Goal: Information Seeking & Learning: Learn about a topic

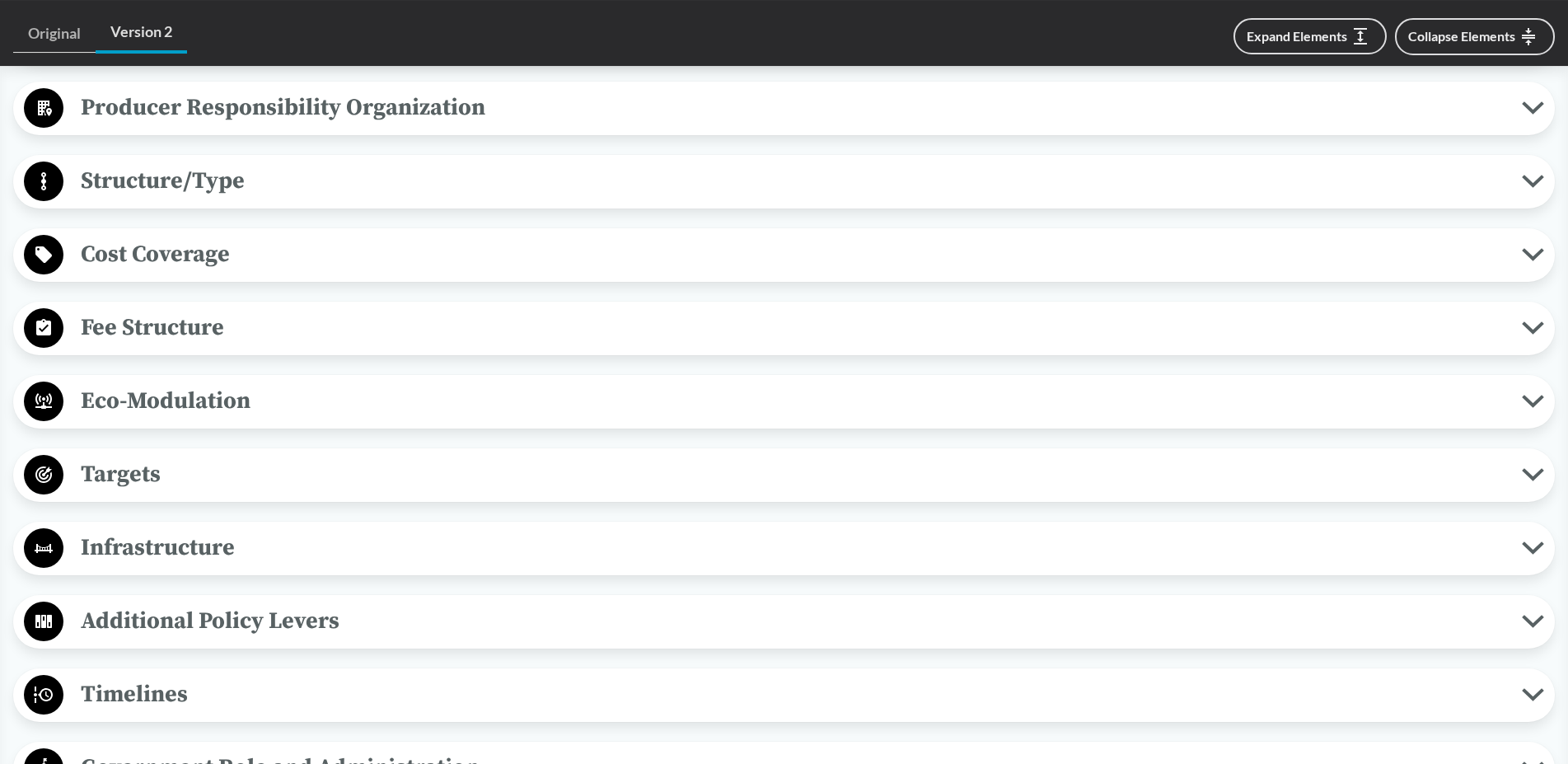
scroll to position [925, 0]
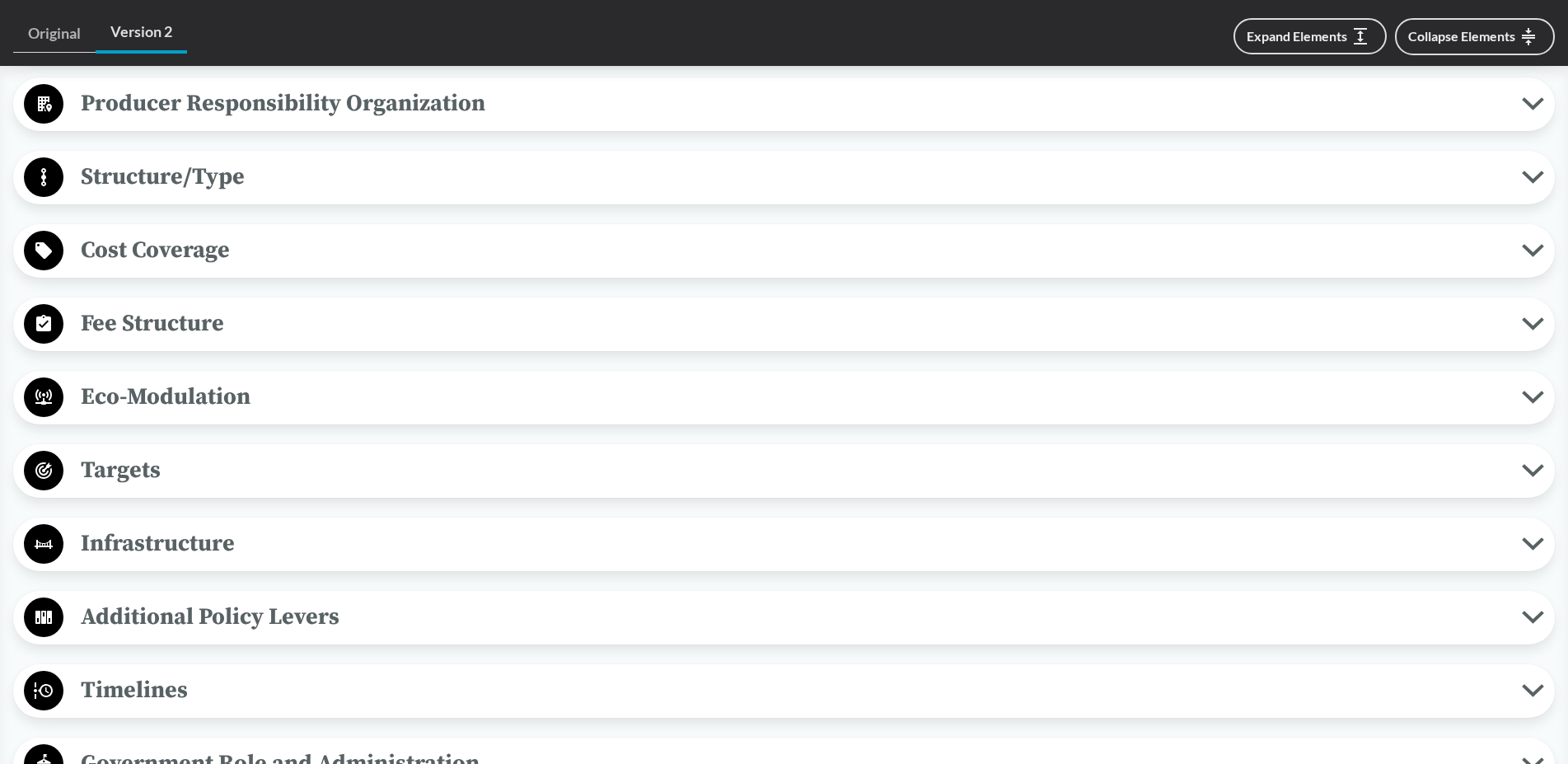
click at [245, 479] on span "Targets" at bounding box center [792, 470] width 1458 height 37
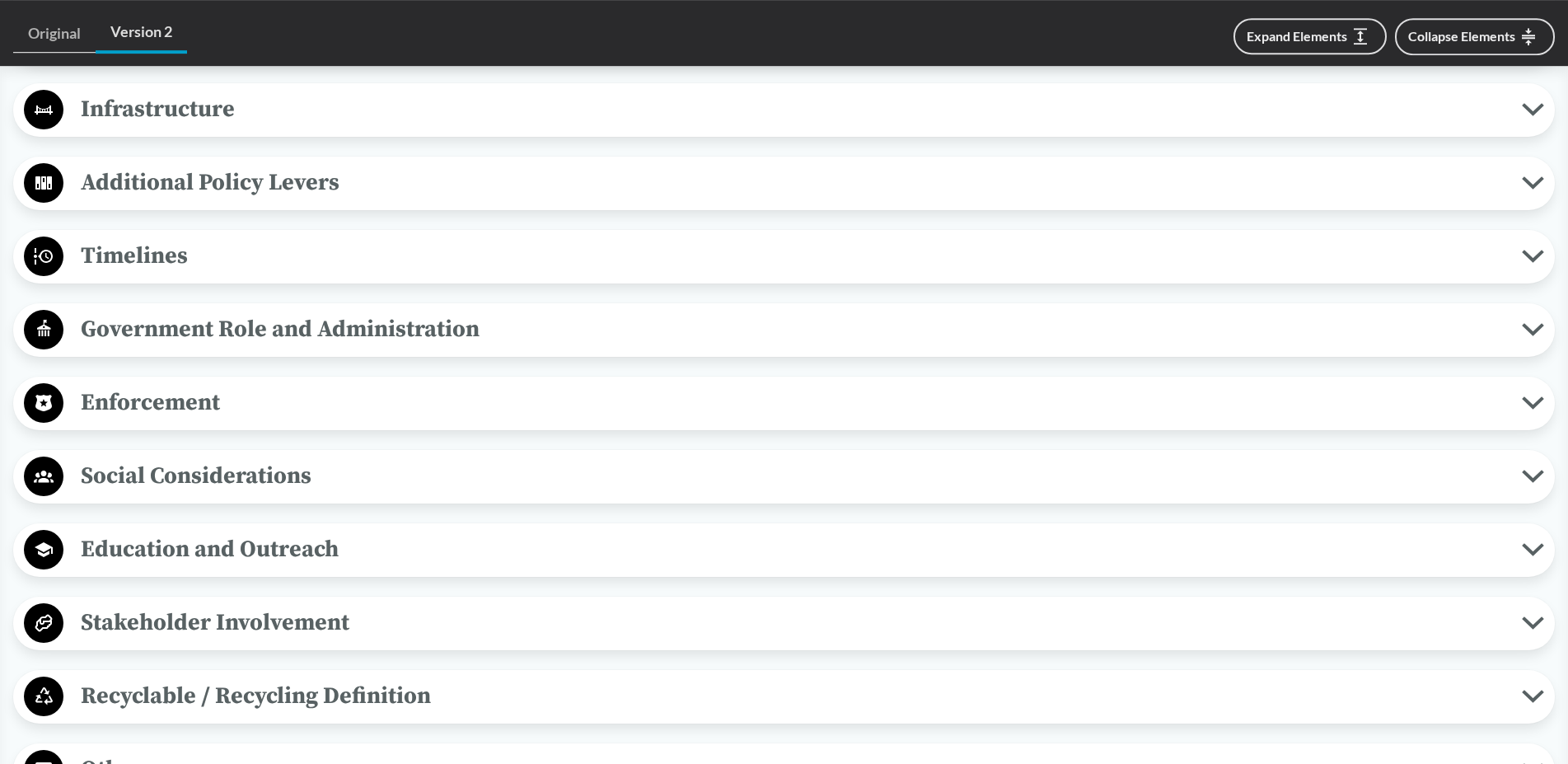
scroll to position [1765, 0]
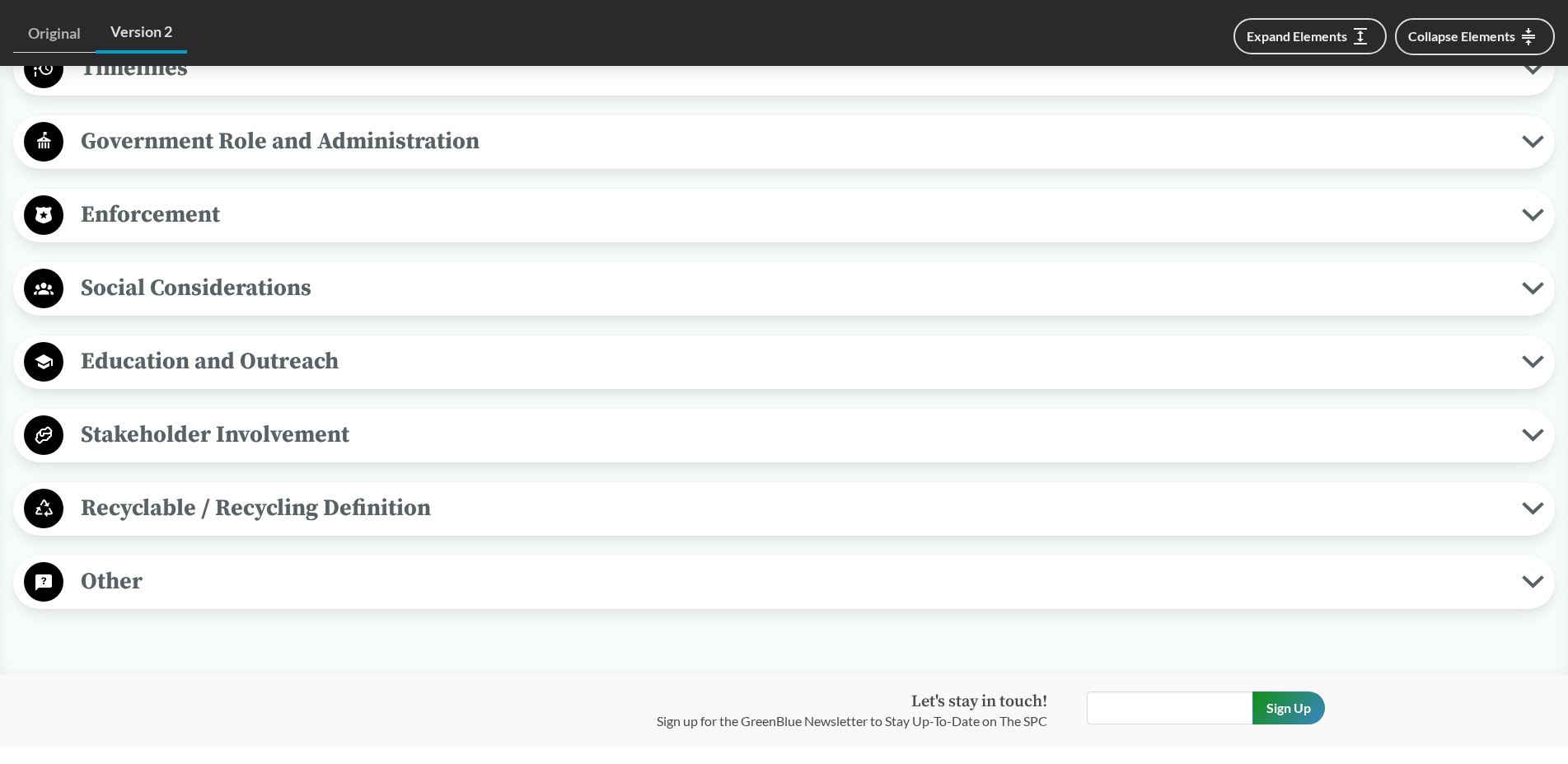
click at [320, 509] on span "Recyclable / Recycling Definition" at bounding box center [792, 508] width 1458 height 37
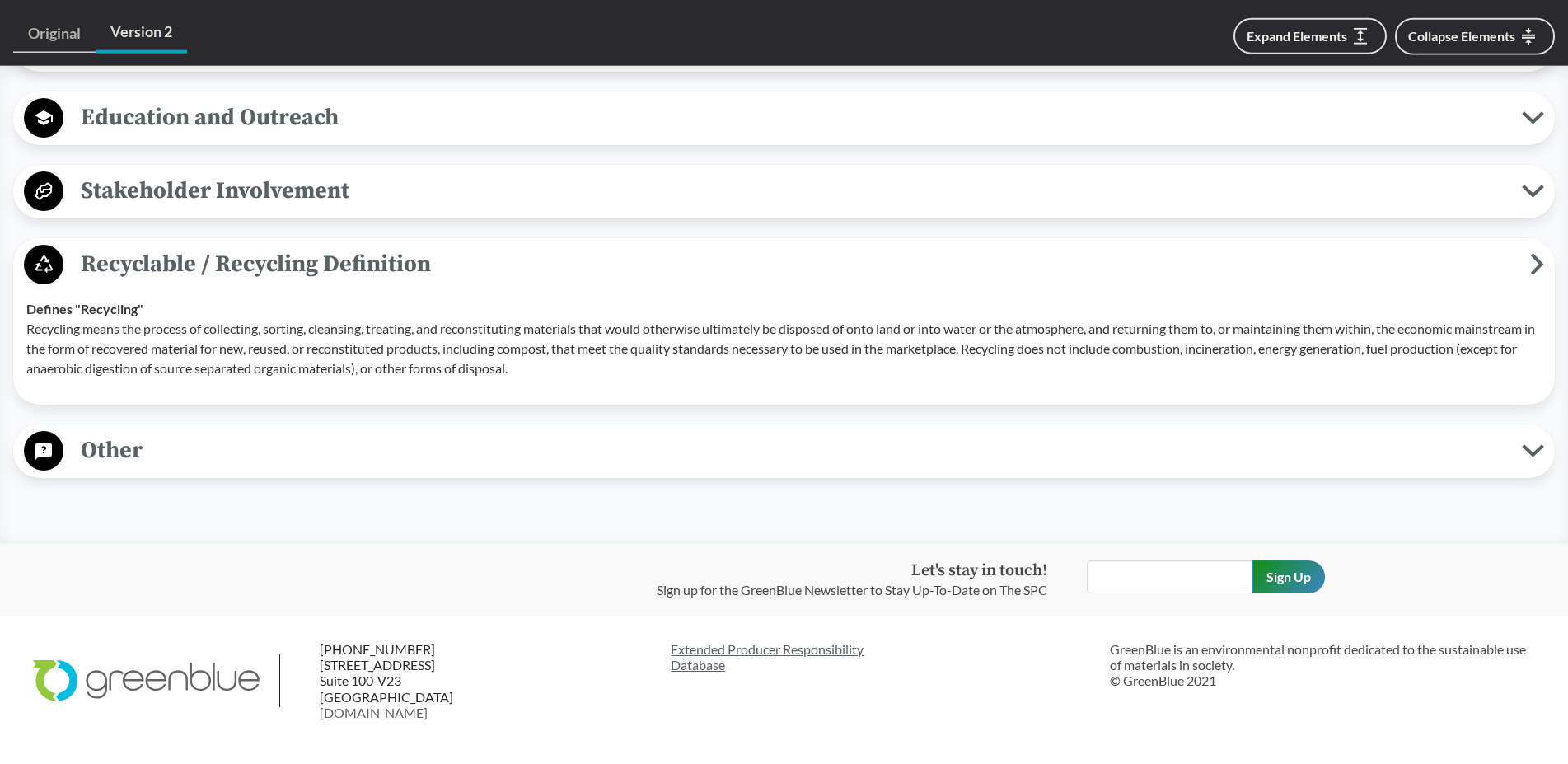
scroll to position [2017, 0]
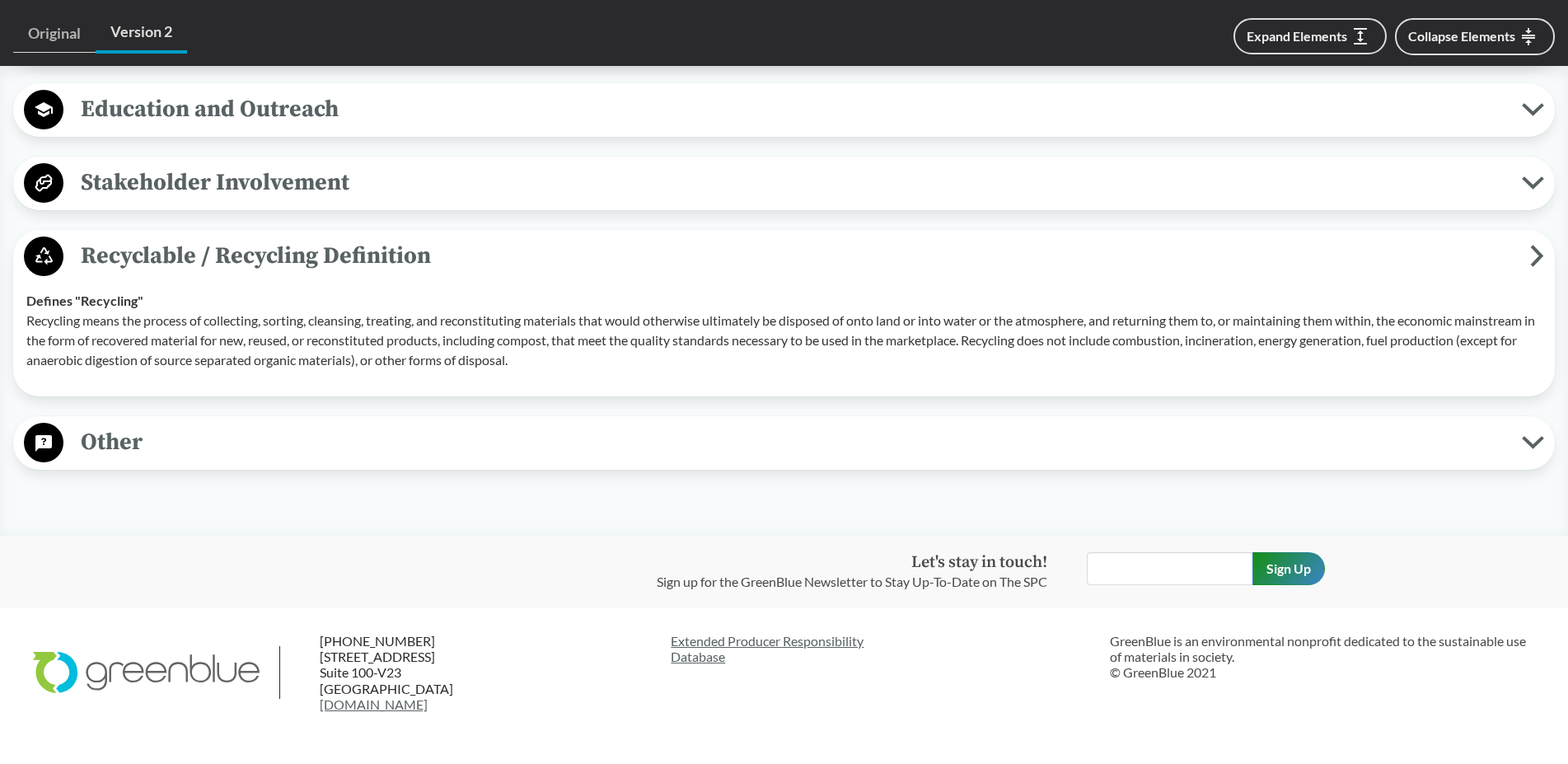
click at [216, 175] on span "Stakeholder Involvement" at bounding box center [792, 183] width 1458 height 37
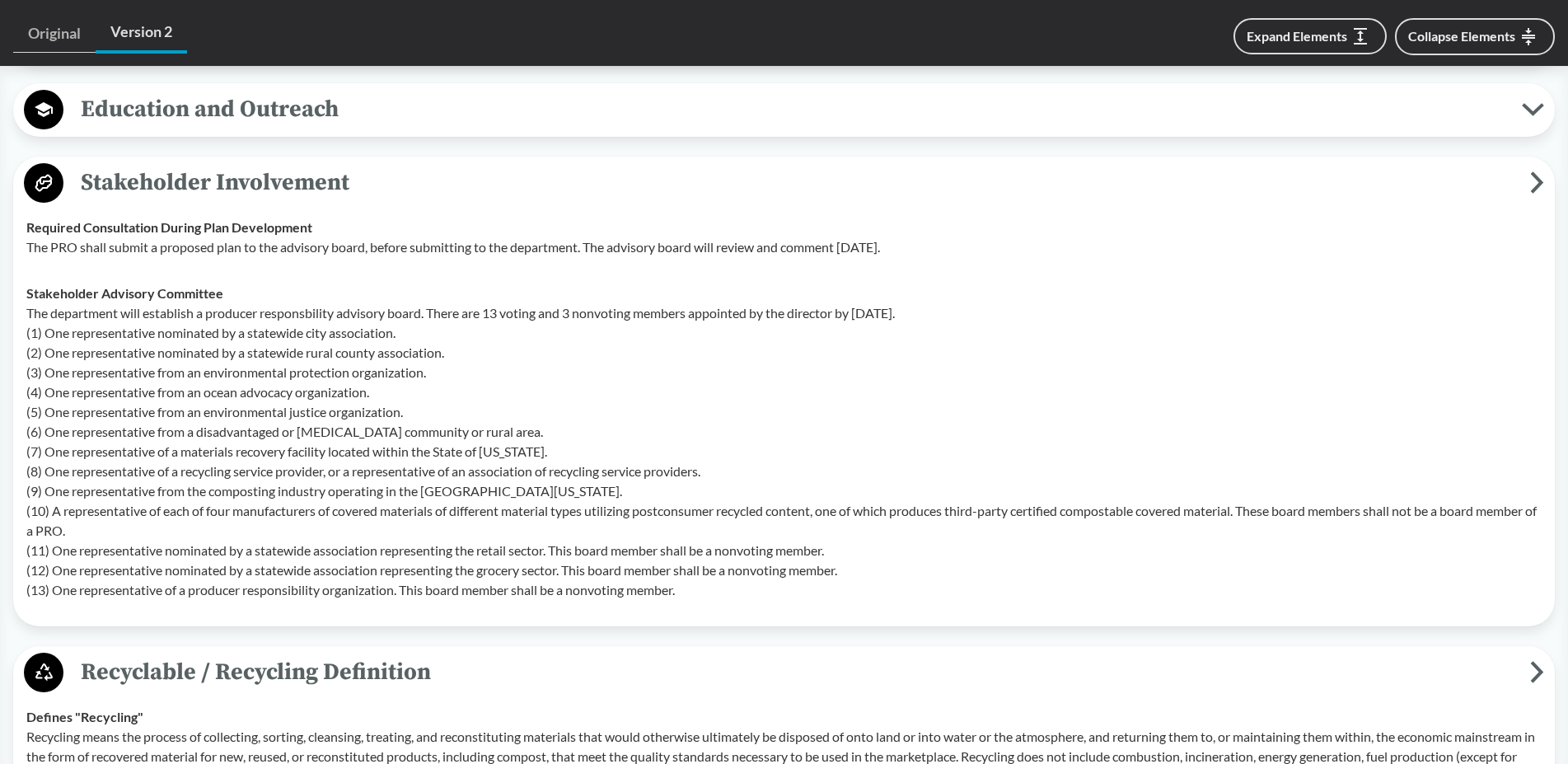
click at [204, 115] on span "Education and Outreach" at bounding box center [792, 109] width 1458 height 37
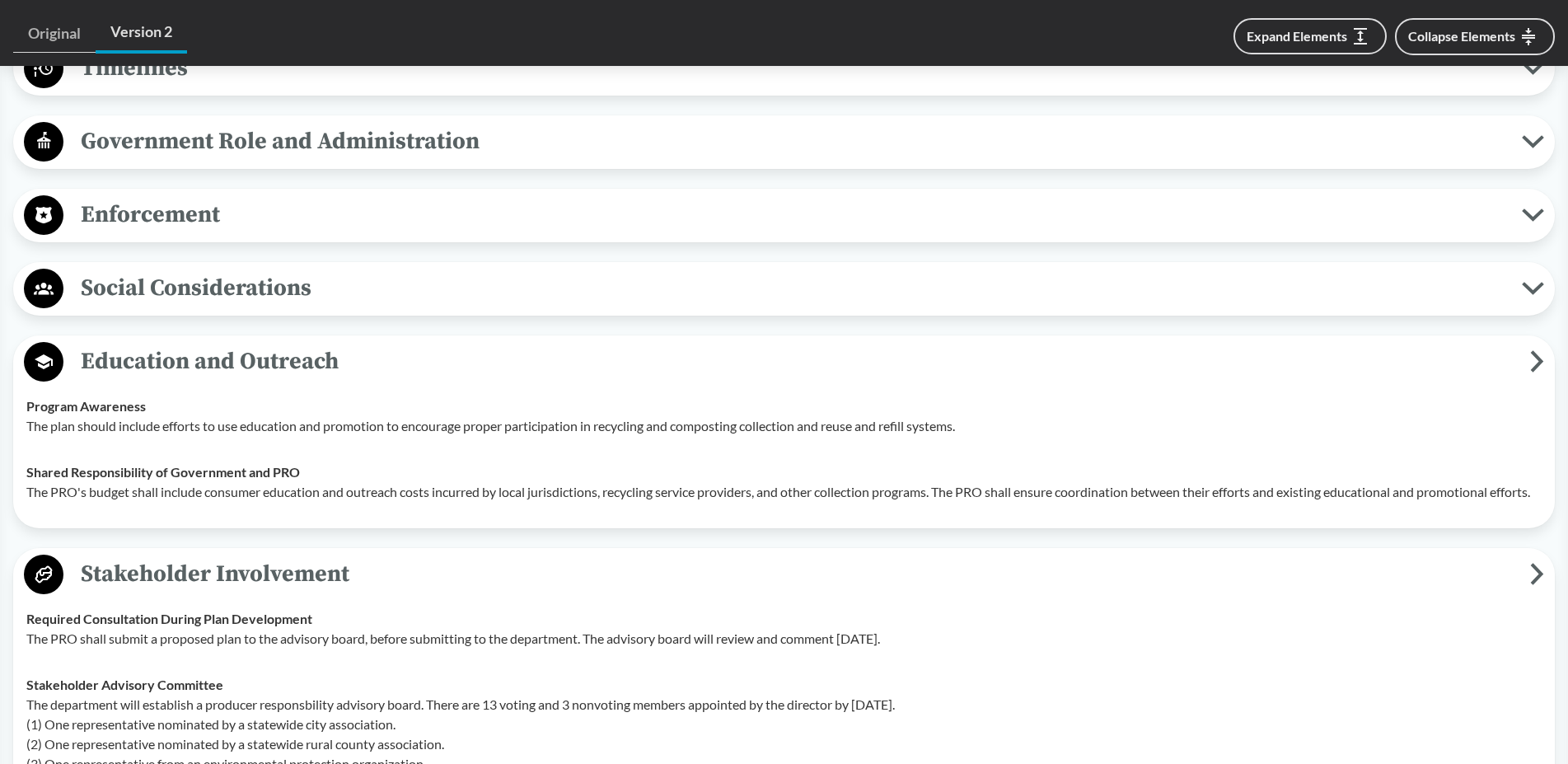
scroll to position [1345, 0]
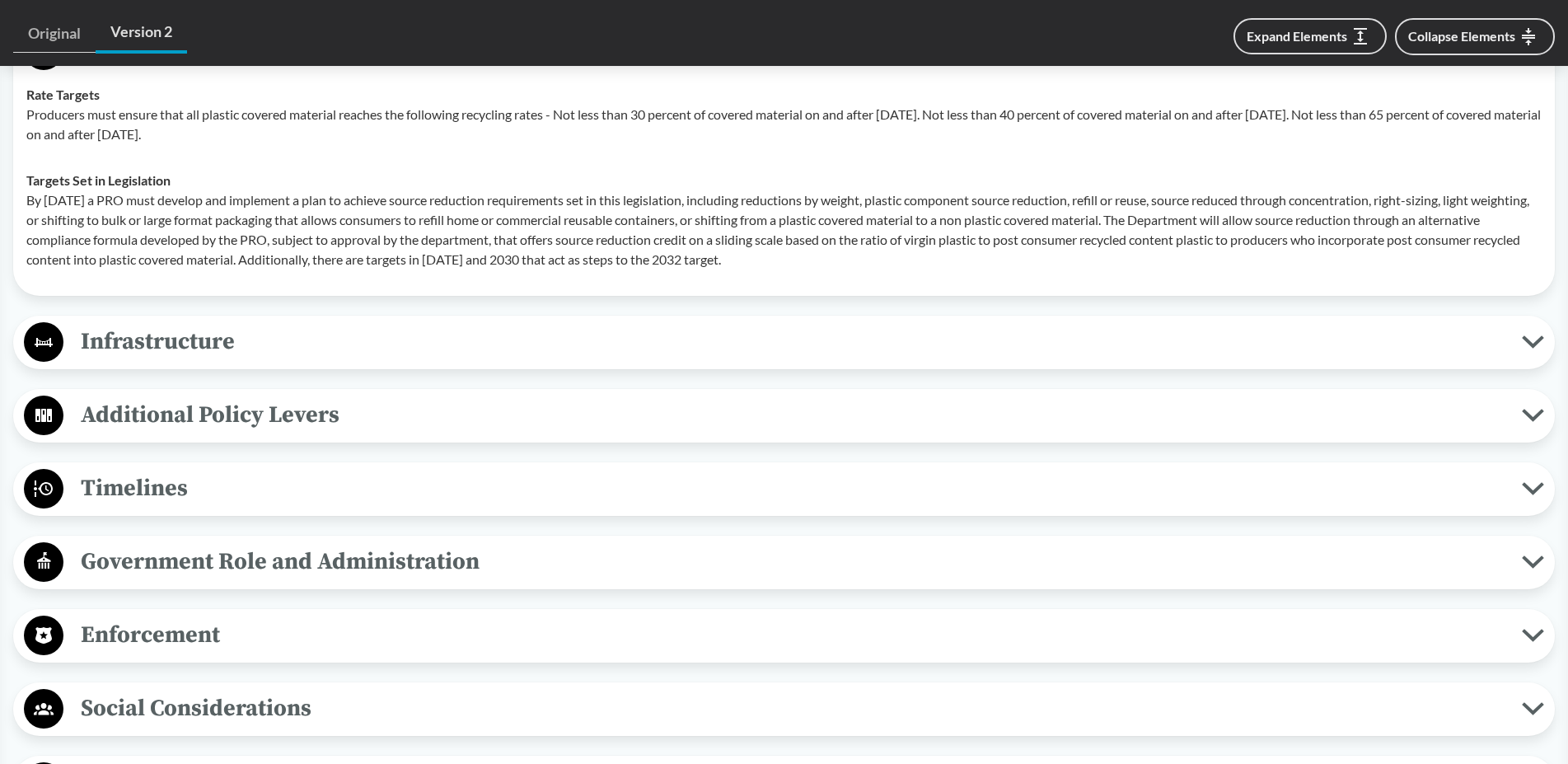
click at [212, 338] on span "Infrastructure" at bounding box center [792, 341] width 1458 height 37
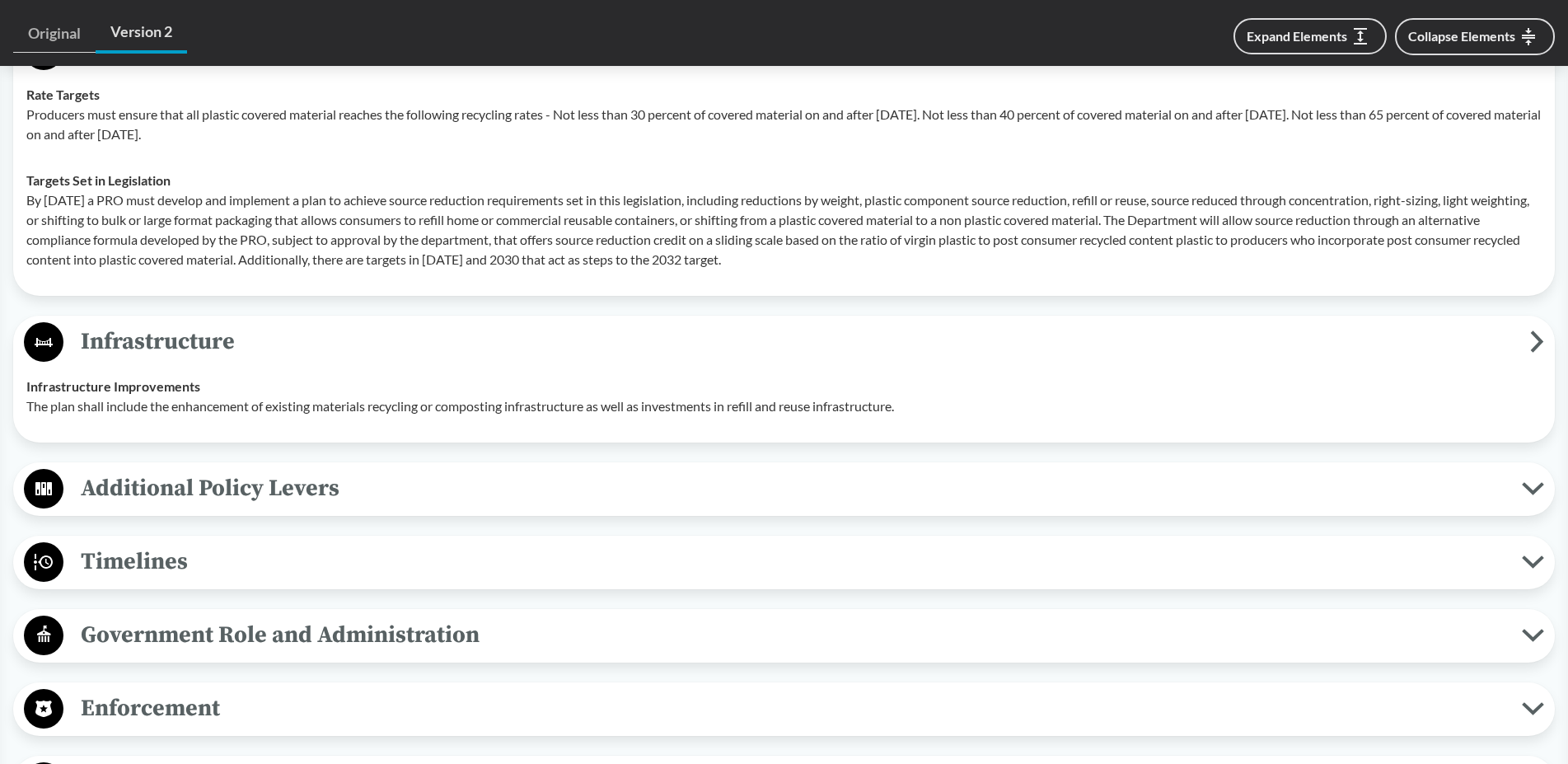
click at [201, 488] on span "Additional Policy Levers" at bounding box center [792, 488] width 1458 height 37
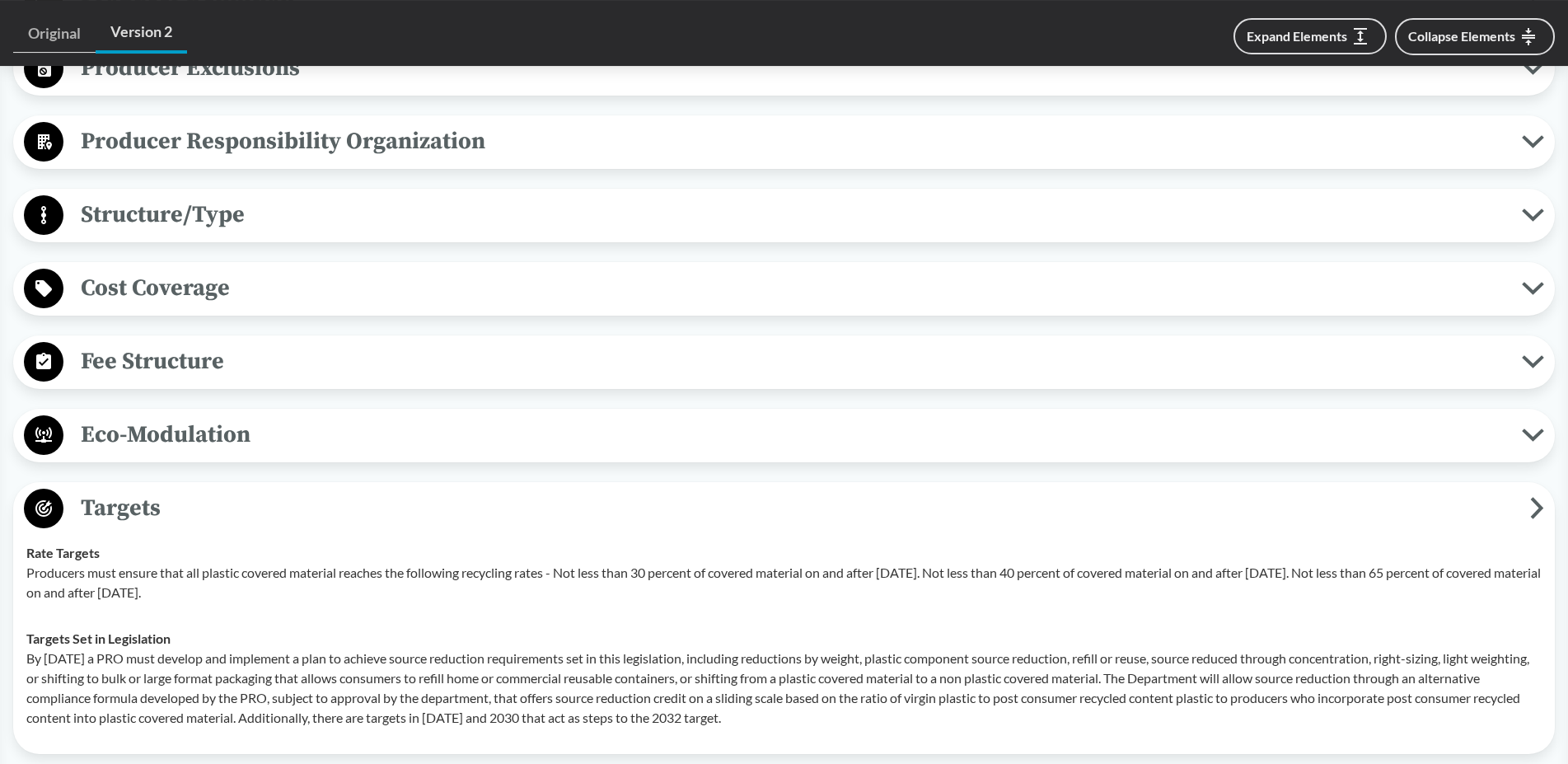
scroll to position [841, 0]
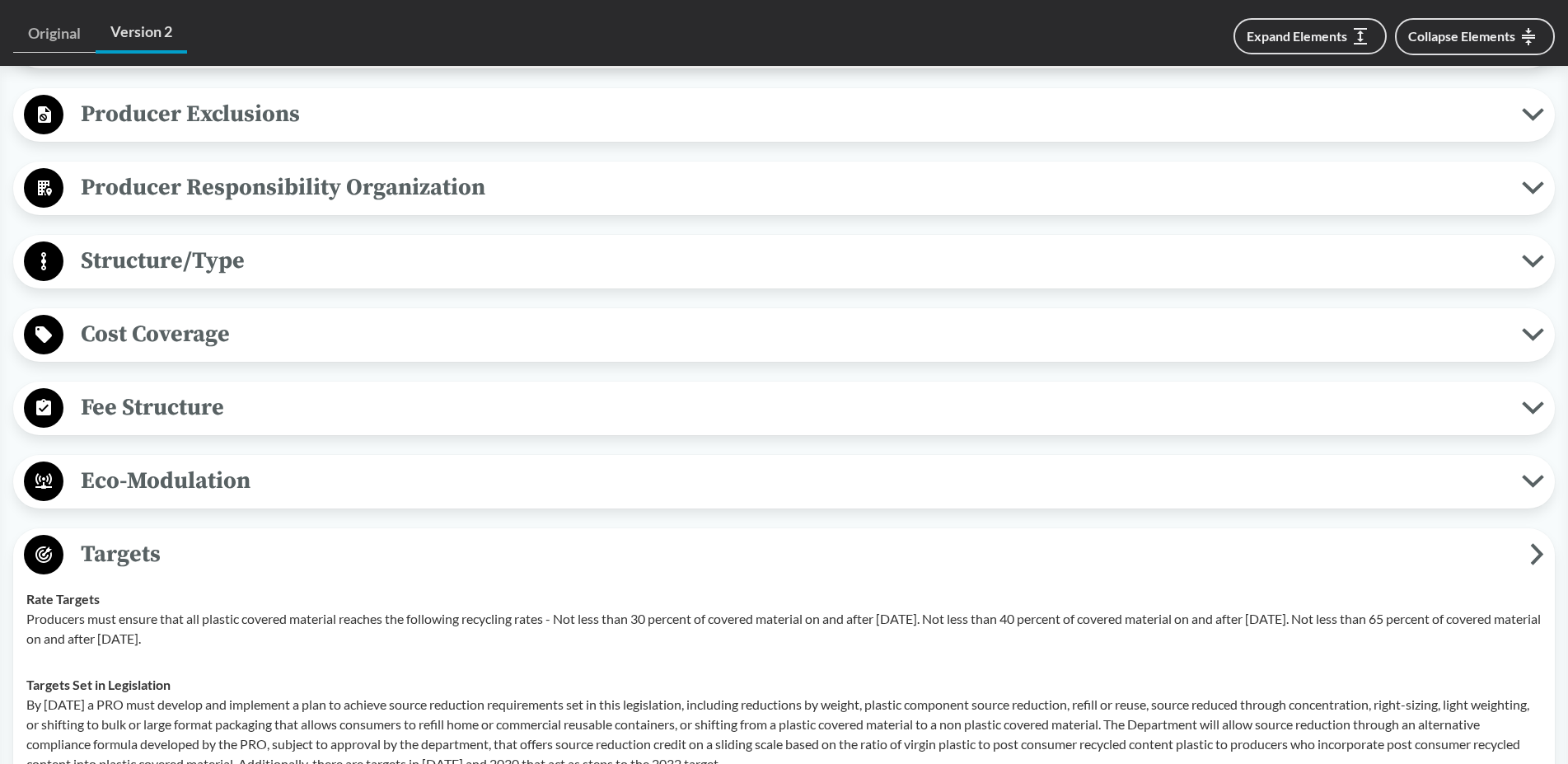
click at [201, 189] on span "Producer Responsibility Organization" at bounding box center [792, 187] width 1458 height 37
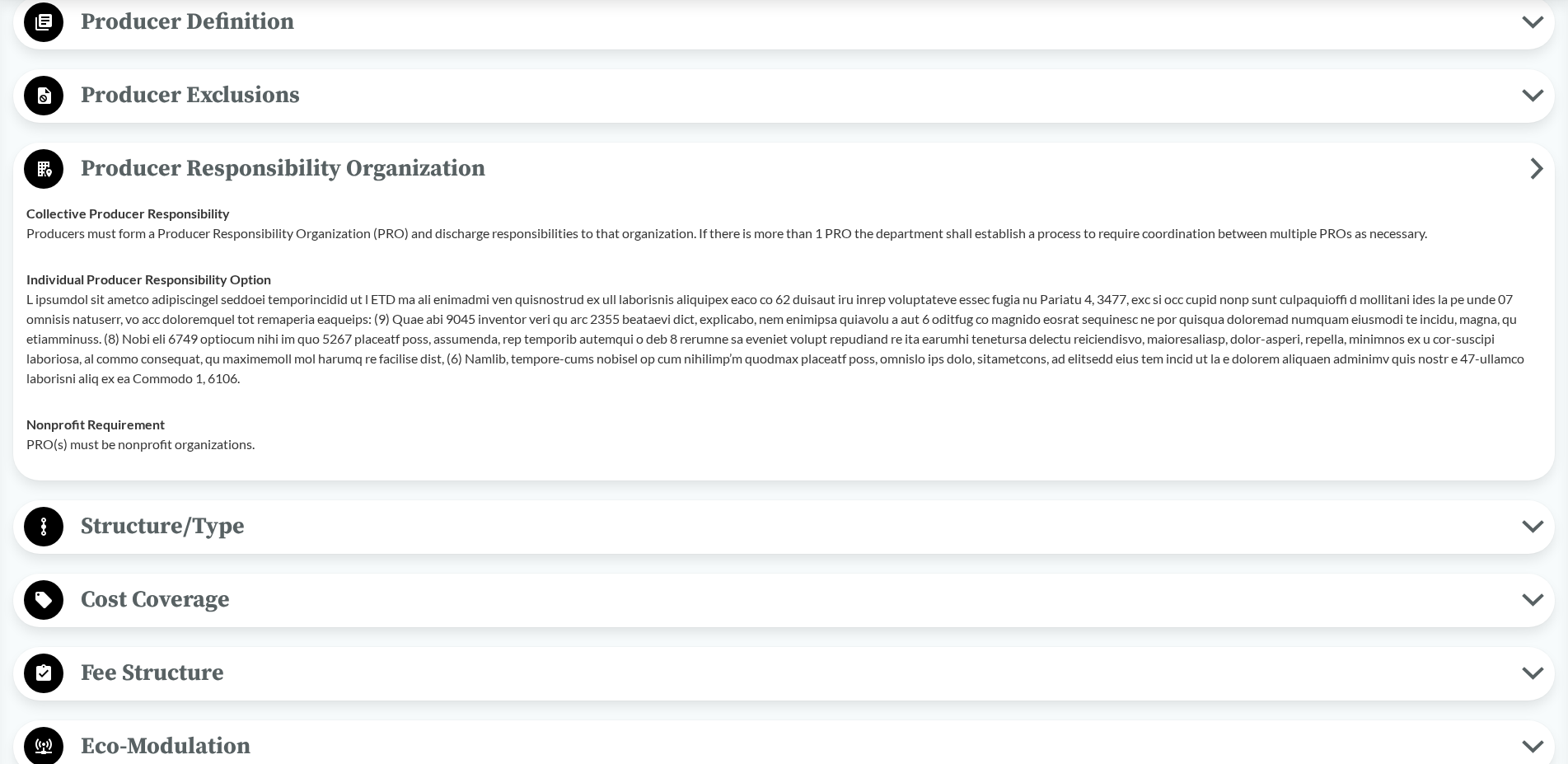
scroll to position [925, 0]
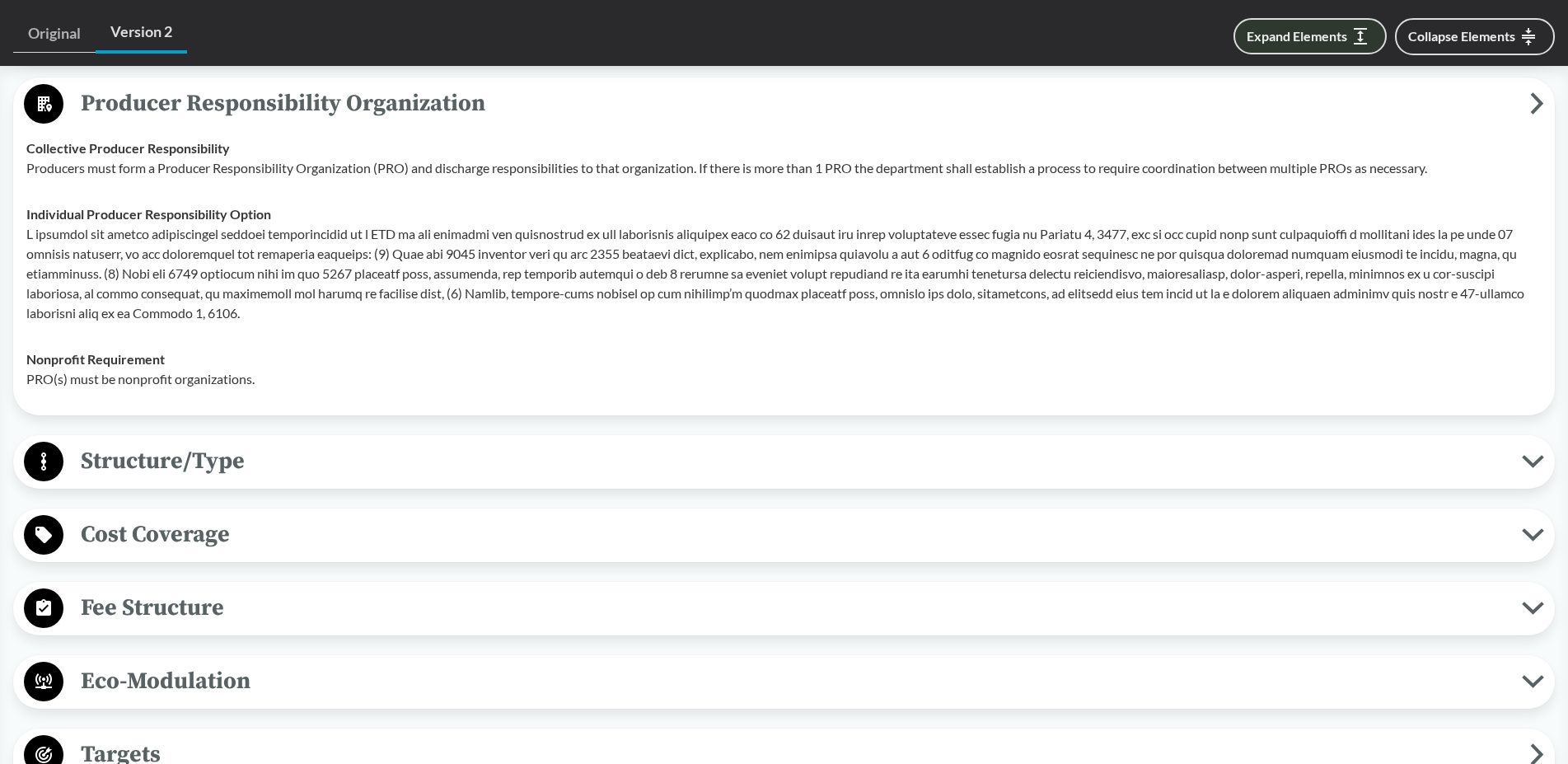
click at [1313, 34] on button "Expand Elements" at bounding box center [1310, 36] width 153 height 36
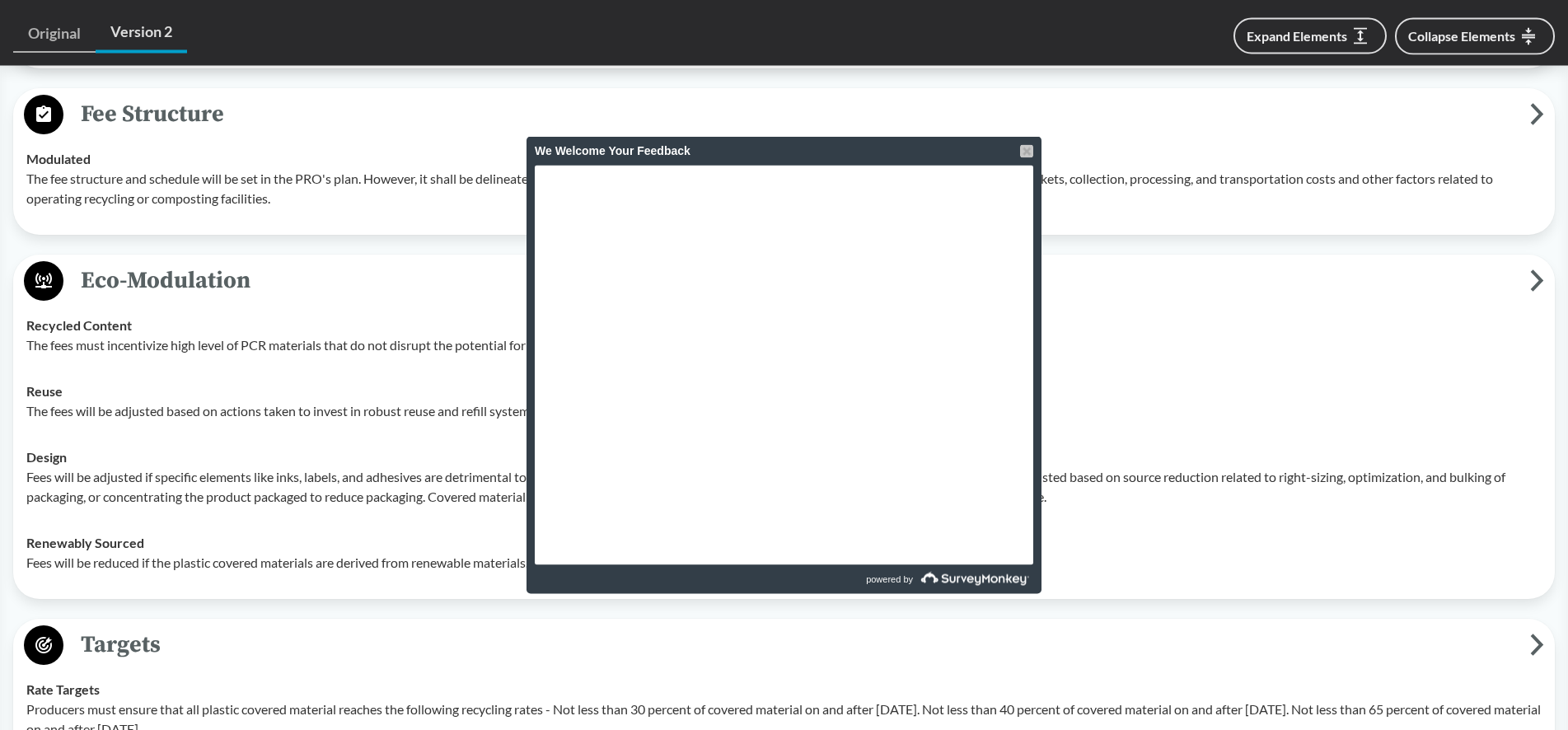
scroll to position [2656, 0]
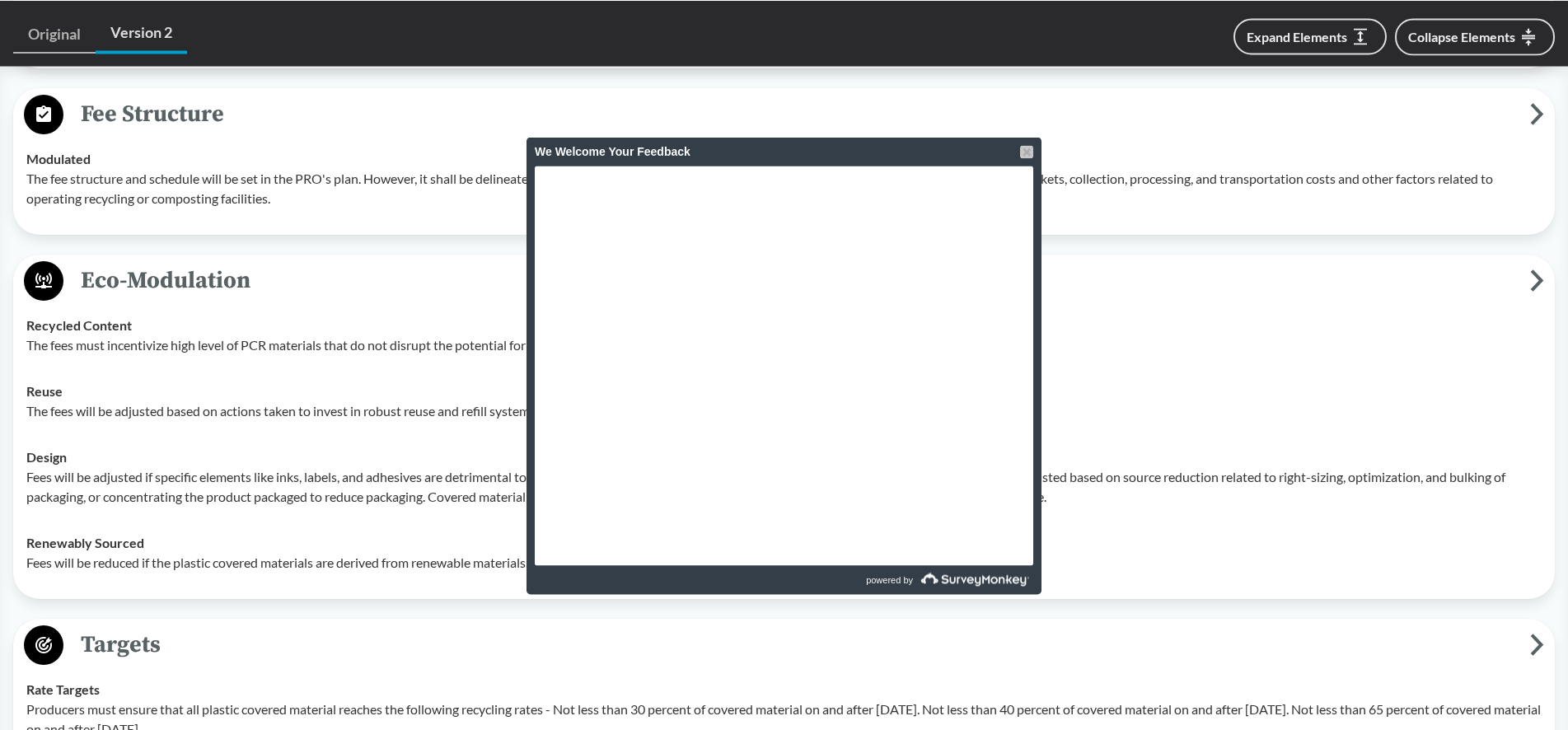
click at [1023, 150] on div at bounding box center [1027, 151] width 13 height 13
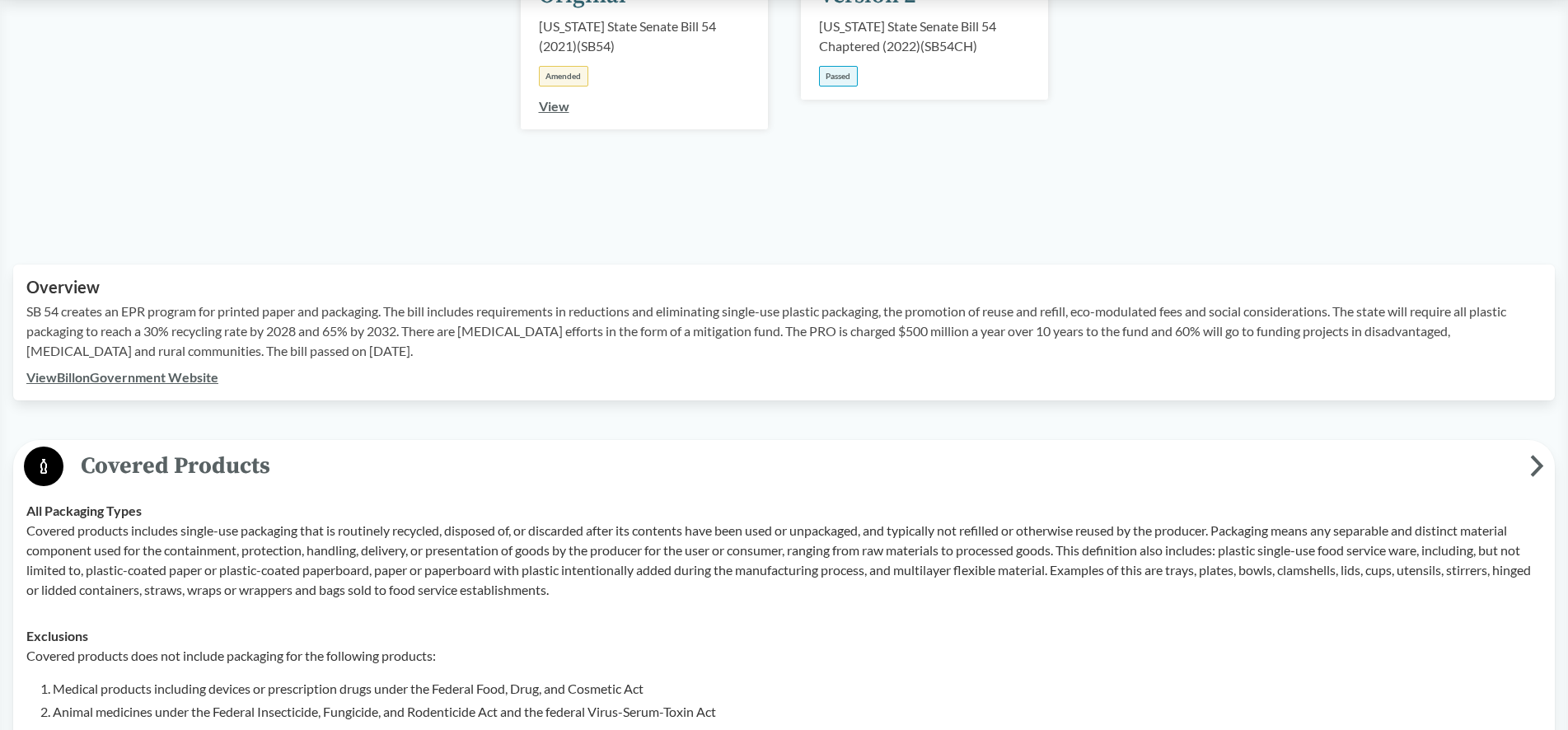
scroll to position [420, 0]
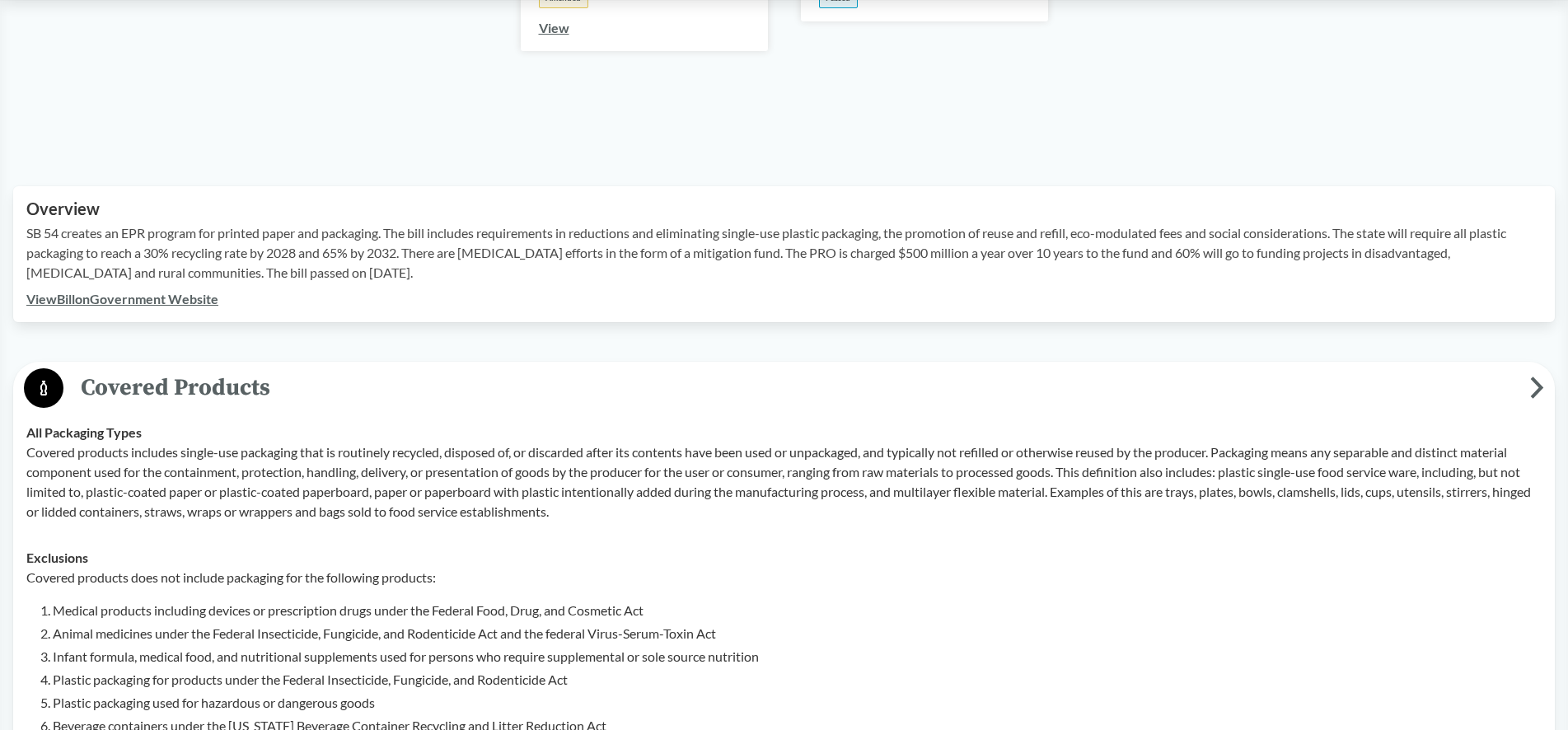
click at [120, 300] on link "View Bill on Government Website" at bounding box center [123, 298] width 192 height 16
